Goal: Find specific fact: Find specific fact

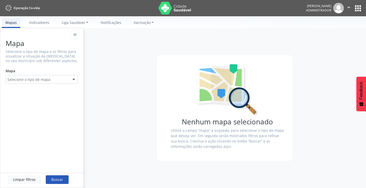
click at [355, 12] on button "apps" at bounding box center [357, 8] width 9 height 9
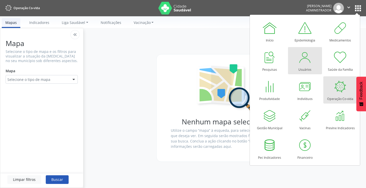
click at [304, 63] on div at bounding box center [304, 57] width 15 height 15
click at [300, 63] on div at bounding box center [304, 57] width 15 height 15
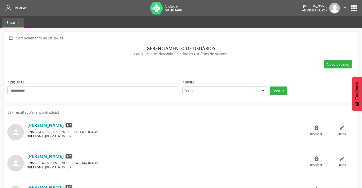
click at [354, 8] on button "apps" at bounding box center [353, 8] width 9 height 9
click at [19, 93] on input "text" at bounding box center [93, 90] width 172 height 9
click at [23, 88] on input "text" at bounding box center [93, 90] width 172 height 9
click at [278, 90] on button "Buscar" at bounding box center [279, 90] width 18 height 9
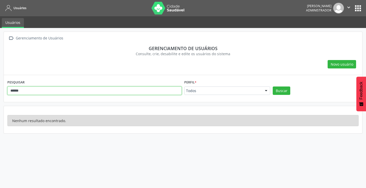
click at [10, 91] on input "******" at bounding box center [94, 90] width 174 height 9
type input "******"
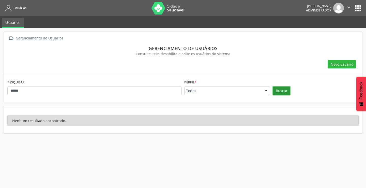
click at [278, 91] on button "Buscar" at bounding box center [281, 90] width 18 height 9
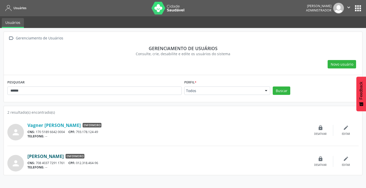
click at [56, 158] on link "[PERSON_NAME]" at bounding box center [45, 156] width 36 height 6
